Goal: Find specific page/section: Find specific page/section

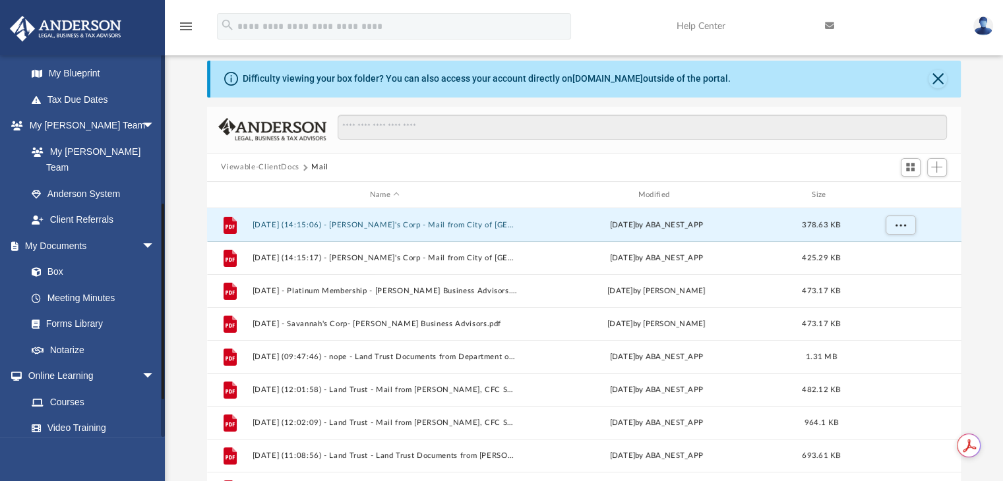
scroll to position [282, 0]
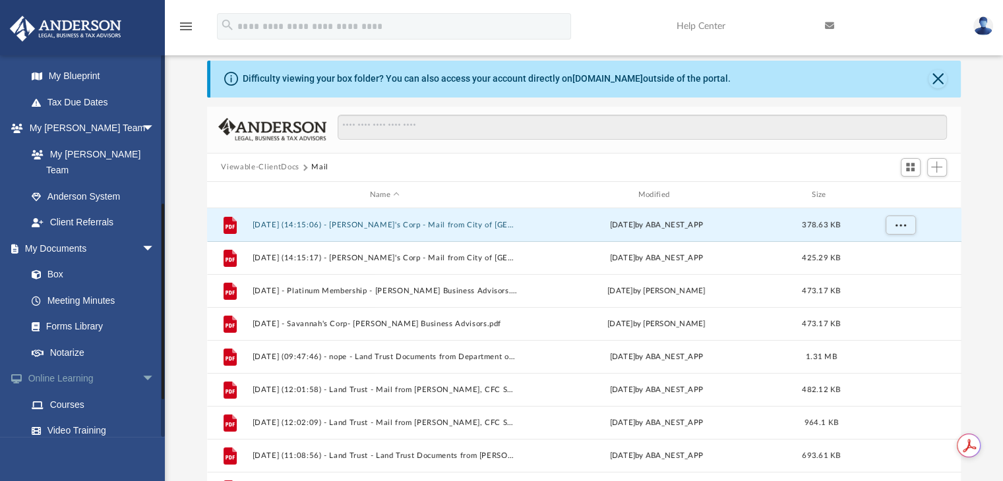
click at [142, 366] on span "arrow_drop_down" at bounding box center [155, 379] width 26 height 27
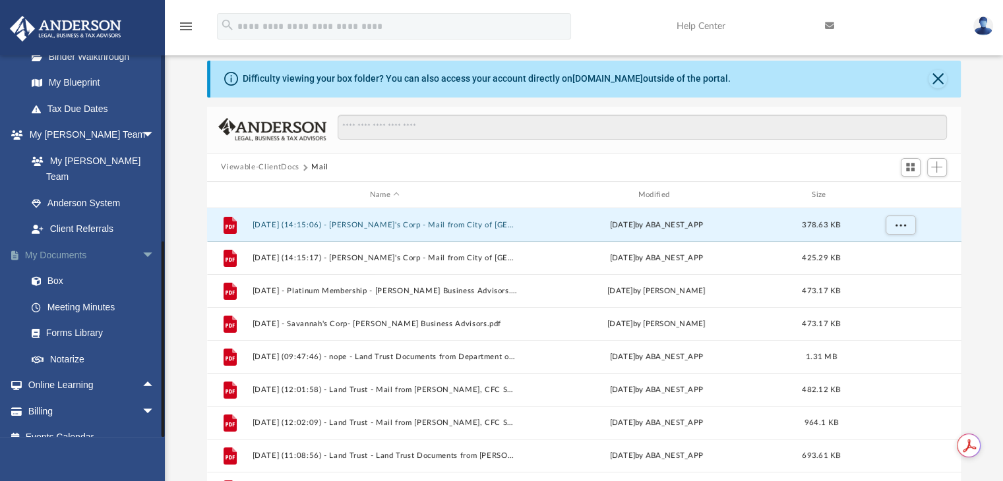
click at [148, 242] on span "arrow_drop_down" at bounding box center [155, 255] width 26 height 27
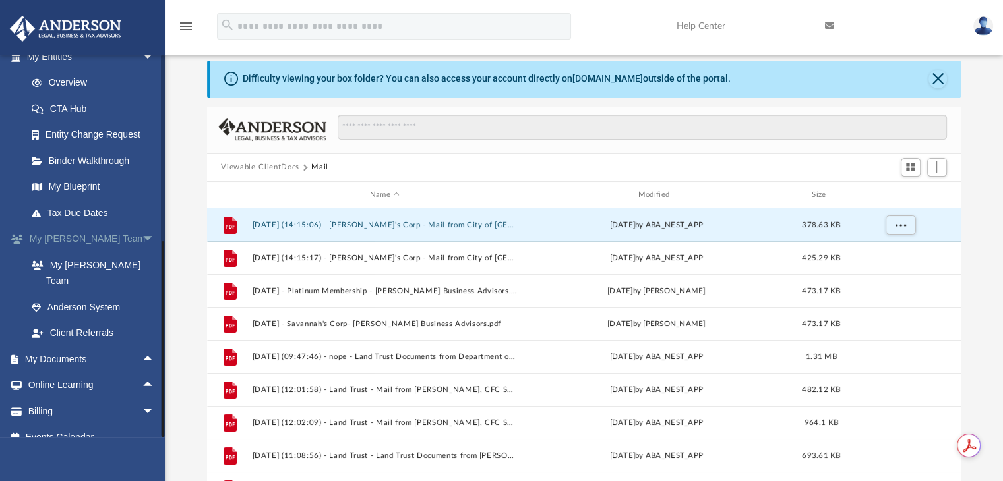
click at [142, 239] on span "arrow_drop_down" at bounding box center [155, 239] width 26 height 27
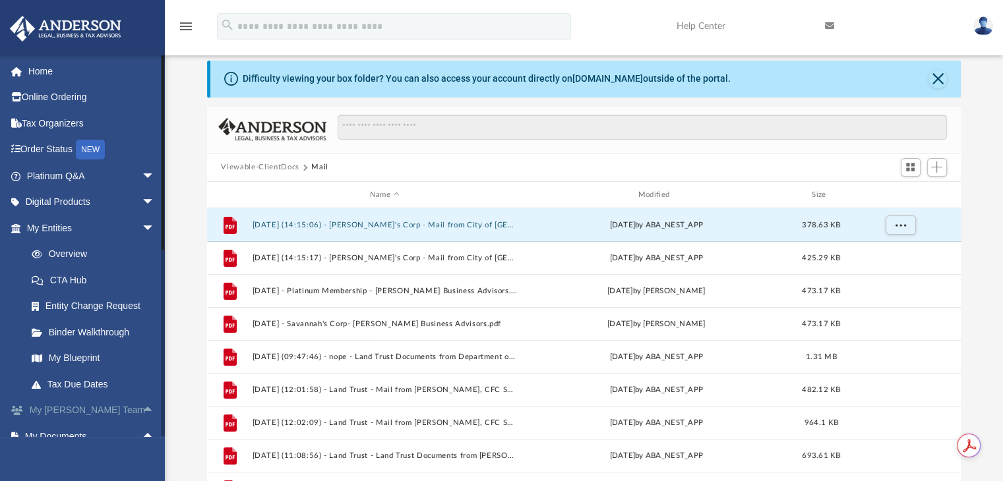
scroll to position [0, 0]
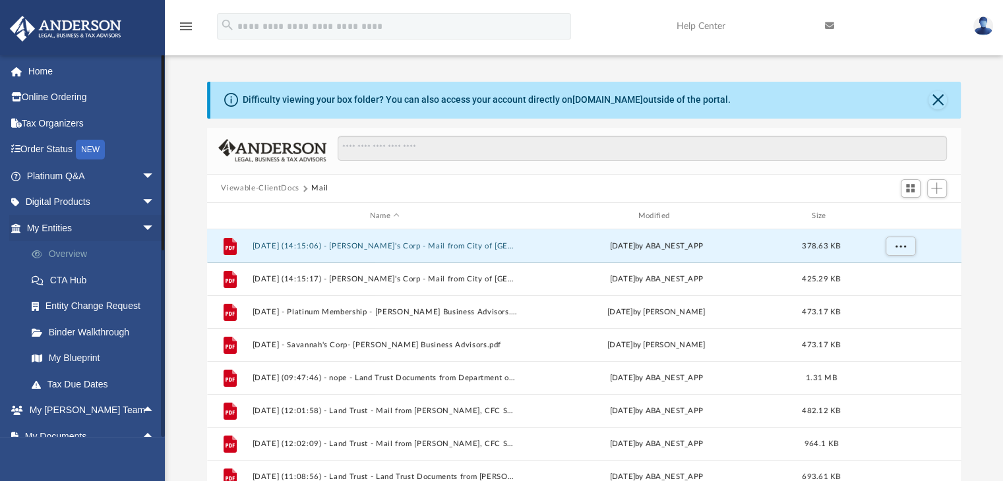
click at [101, 248] on link "Overview" at bounding box center [96, 254] width 156 height 26
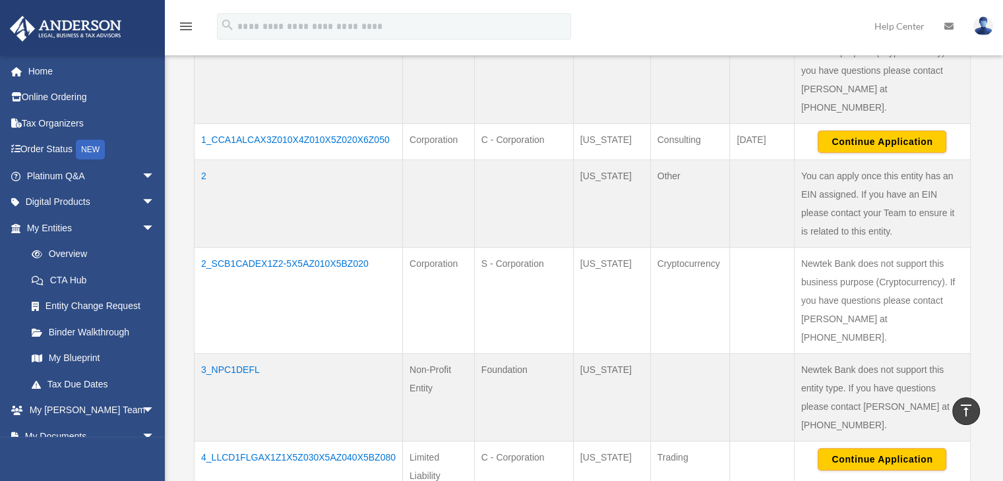
scroll to position [655, 0]
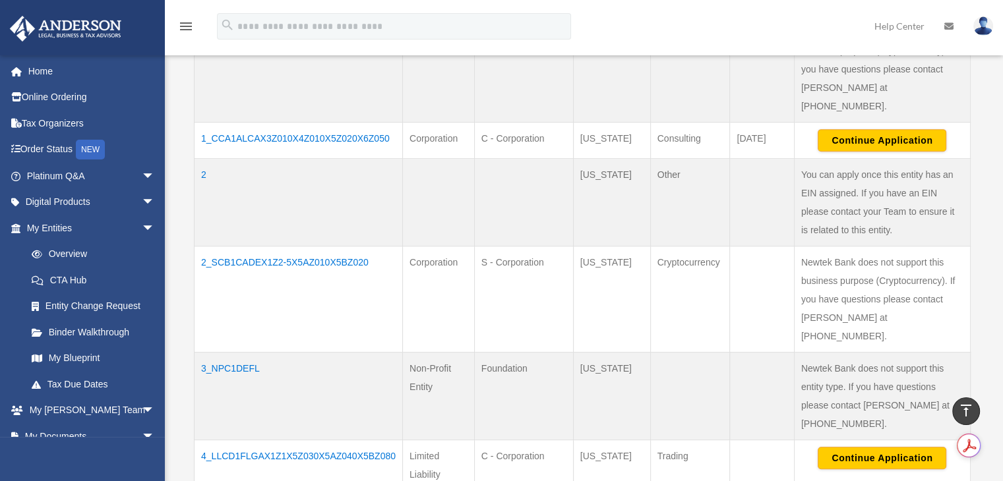
click at [227, 352] on td "3_NPC1DEFL" at bounding box center [298, 396] width 208 height 88
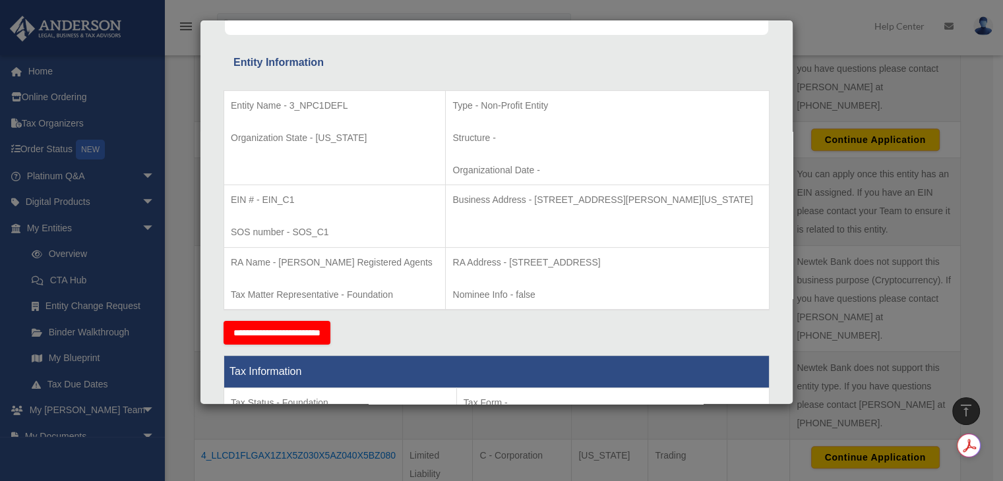
scroll to position [226, 0]
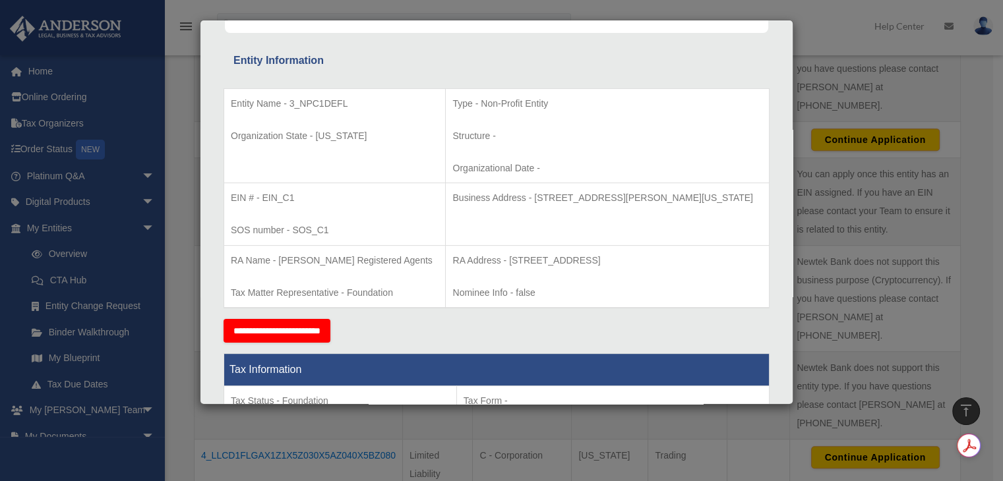
click at [821, 98] on div "Details × Articles Sent Organizational Date" at bounding box center [501, 240] width 1003 height 481
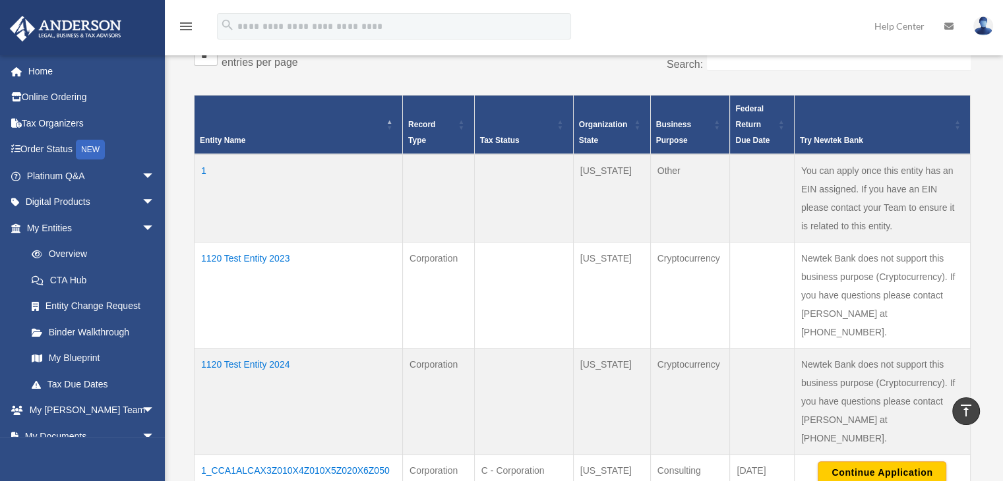
scroll to position [322, 0]
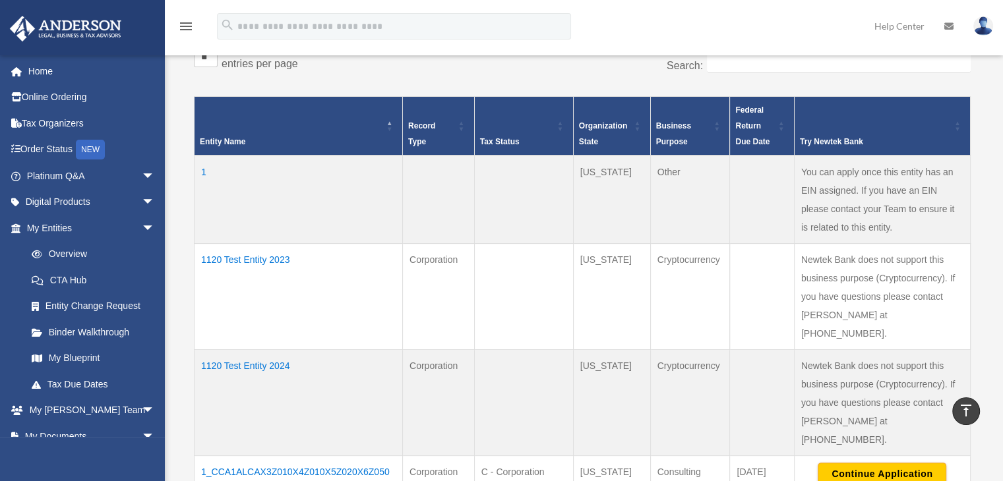
click at [280, 262] on td "1120 Test Entity 2023" at bounding box center [298, 296] width 208 height 106
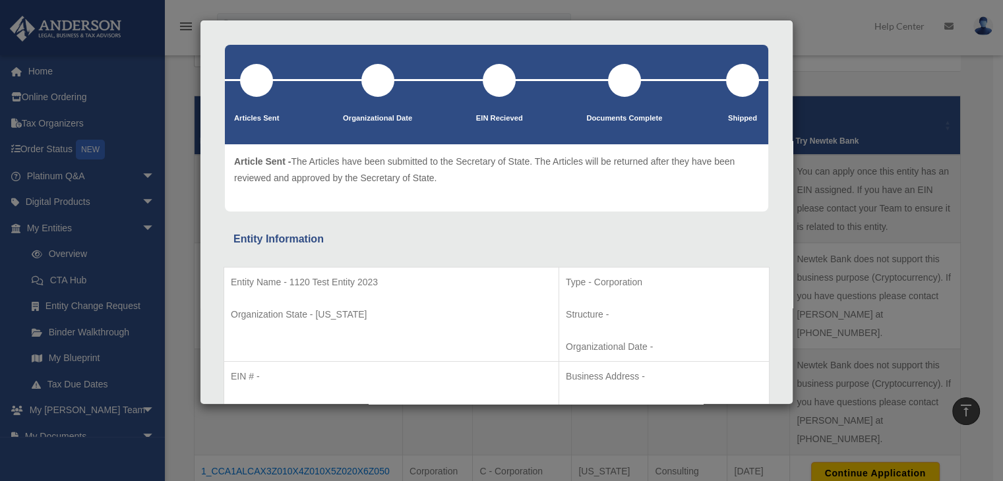
scroll to position [0, 0]
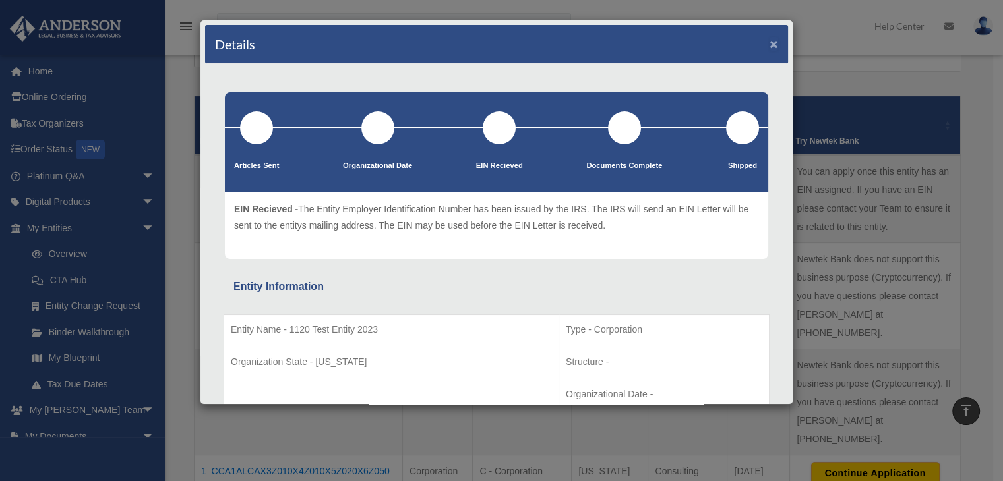
click at [769, 42] on button "×" at bounding box center [773, 44] width 9 height 14
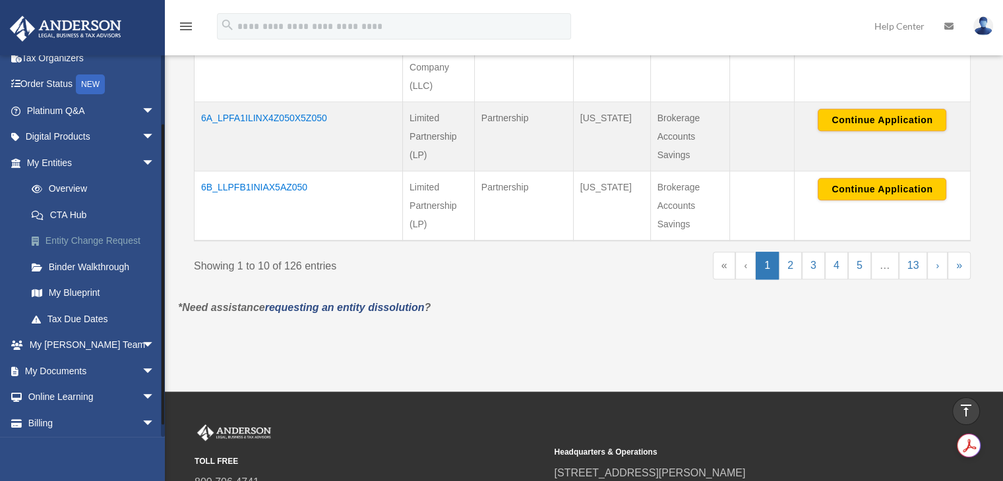
scroll to position [93, 0]
